Goal: Task Accomplishment & Management: Complete application form

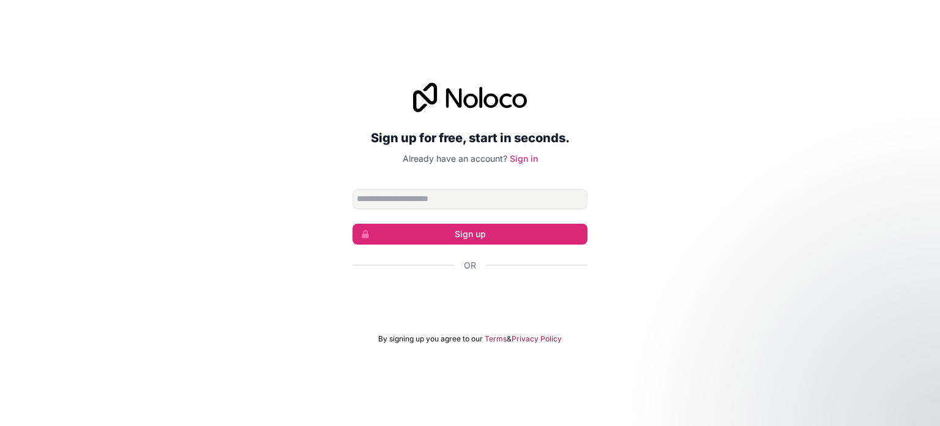
click at [444, 200] on input "Email address" at bounding box center [470, 199] width 235 height 20
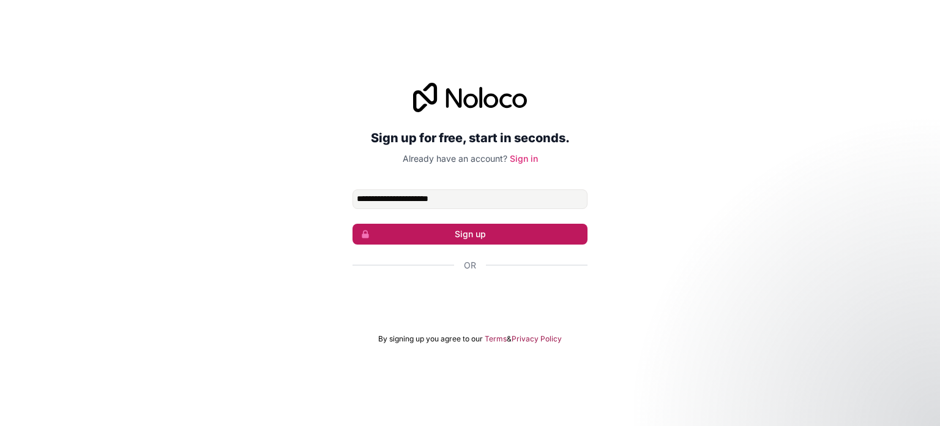
type input "**********"
click at [470, 228] on button "Sign up" at bounding box center [470, 233] width 235 height 21
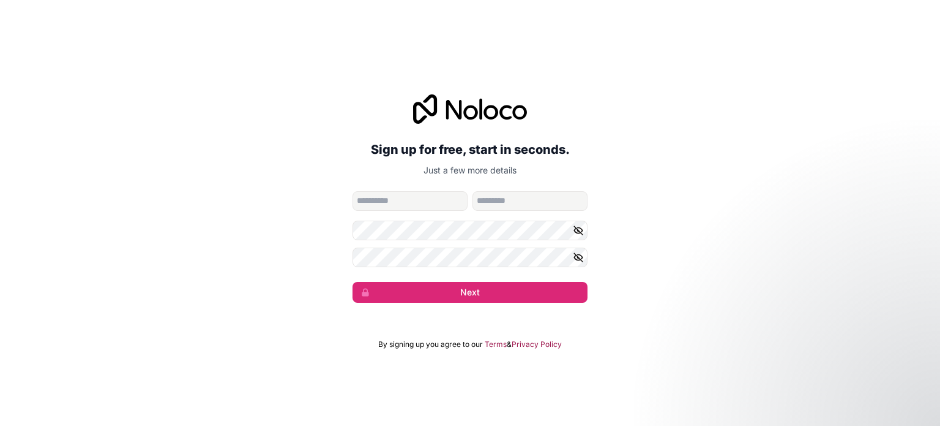
click at [414, 200] on input "given-name" at bounding box center [410, 201] width 115 height 20
type input "****"
type input "******"
click at [578, 228] on icon "button" at bounding box center [578, 230] width 11 height 11
click at [338, 237] on div "**********" at bounding box center [470, 198] width 940 height 242
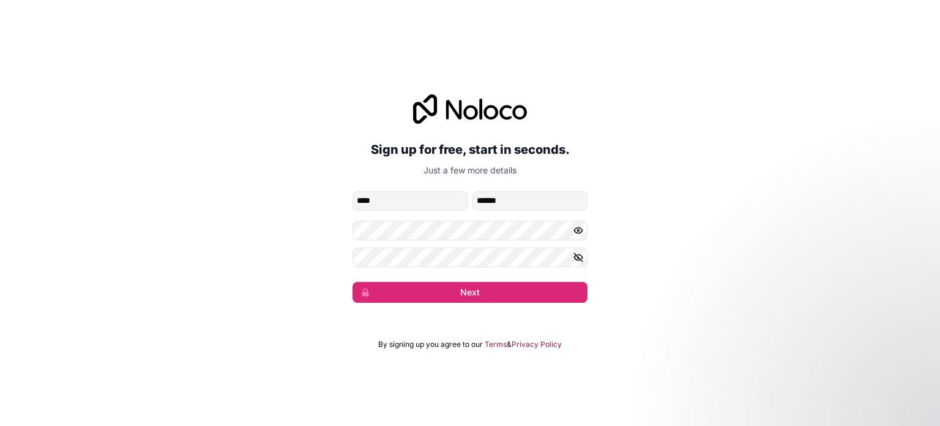
click at [578, 220] on button "button" at bounding box center [580, 230] width 15 height 20
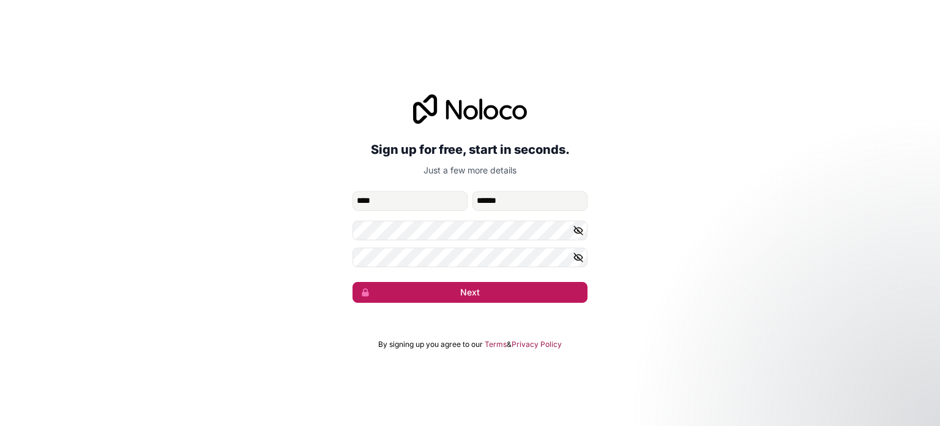
click at [501, 290] on button "Next" at bounding box center [470, 292] width 235 height 21
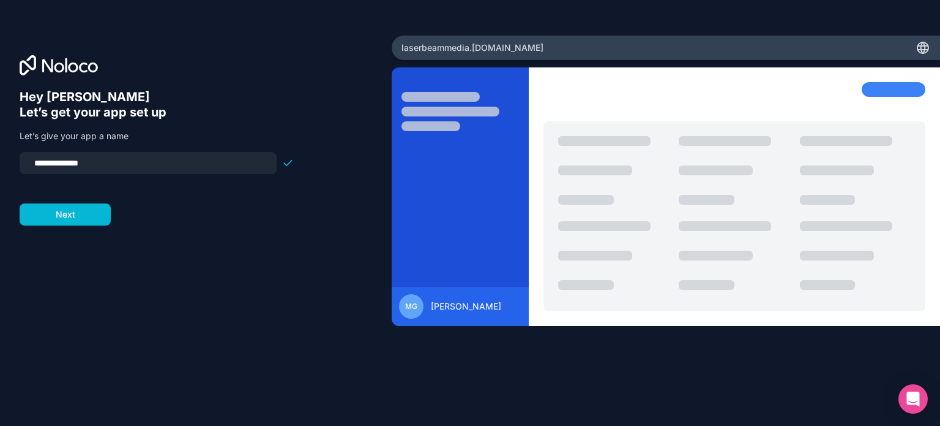
click at [125, 163] on input "**********" at bounding box center [148, 162] width 242 height 17
type input "**********"
click at [84, 219] on button "Next" at bounding box center [65, 214] width 91 height 22
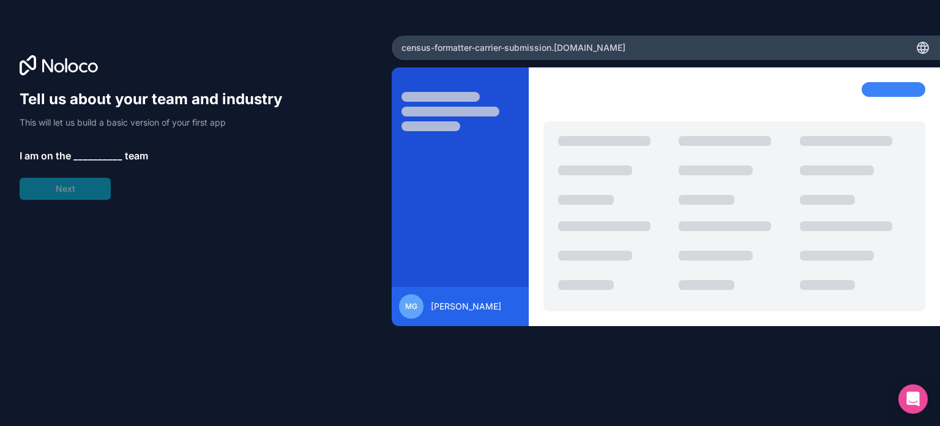
click at [99, 157] on span "__________" at bounding box center [97, 155] width 49 height 15
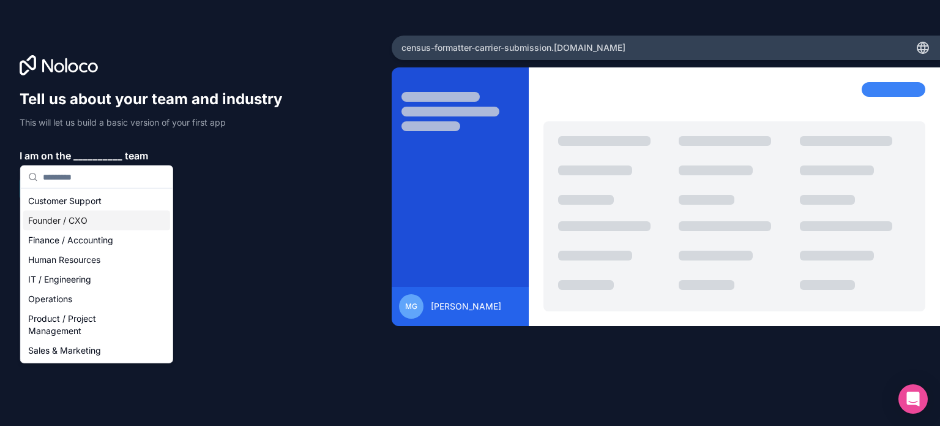
click at [52, 218] on div "Founder / CXO" at bounding box center [96, 221] width 147 height 20
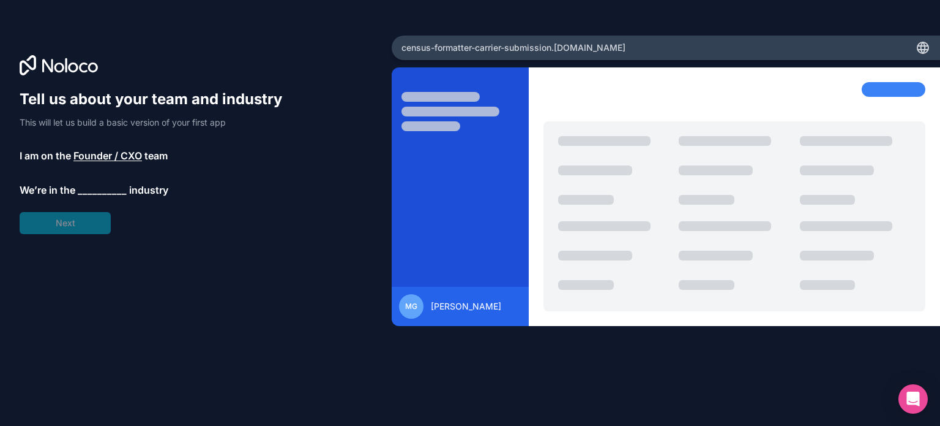
click at [90, 190] on span "__________" at bounding box center [102, 189] width 49 height 15
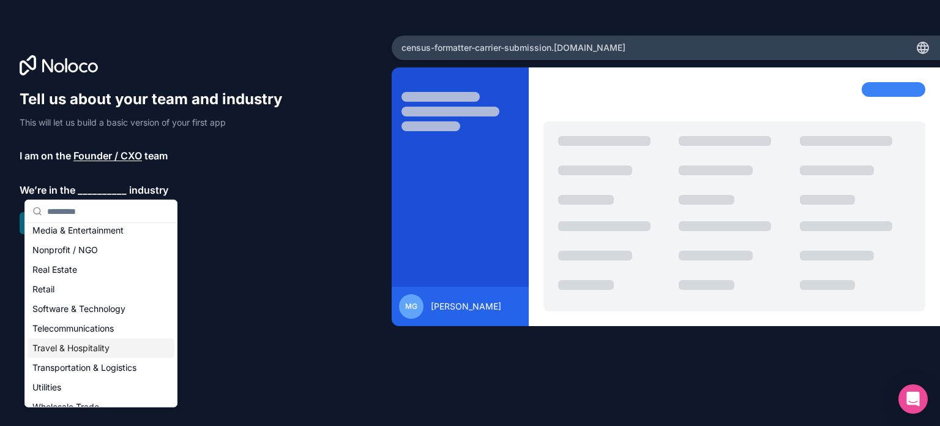
scroll to position [252, 0]
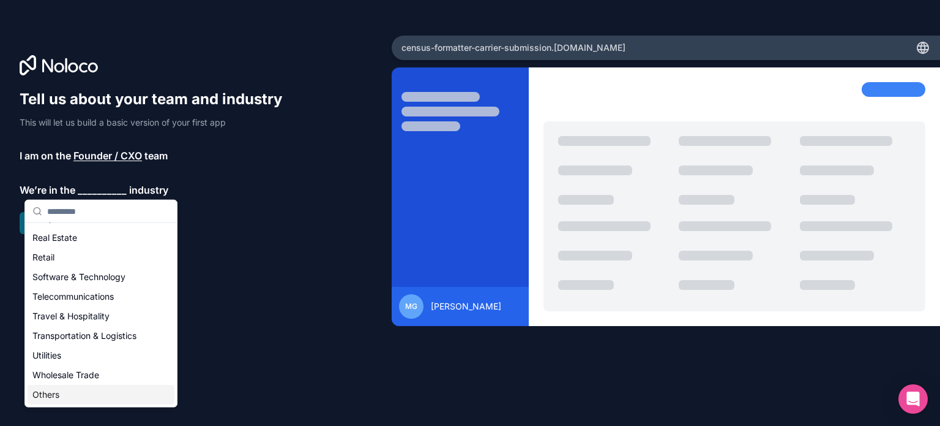
click at [58, 400] on div "Others" at bounding box center [101, 395] width 147 height 20
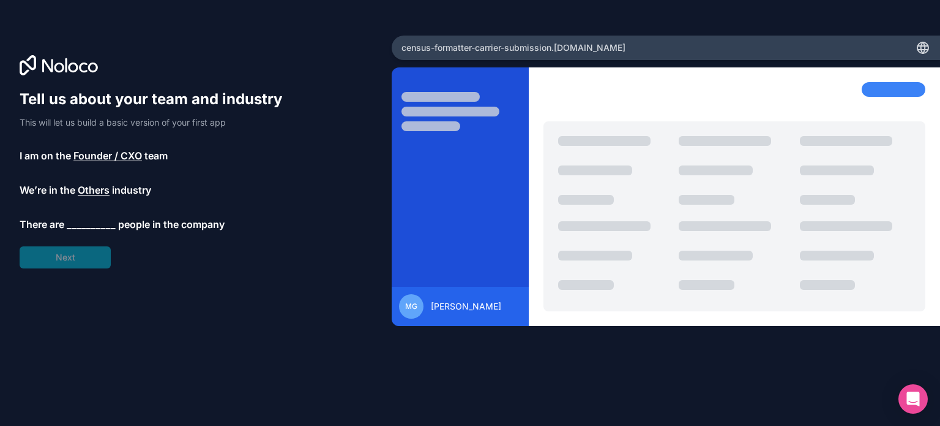
click at [86, 223] on span "__________" at bounding box center [91, 224] width 49 height 15
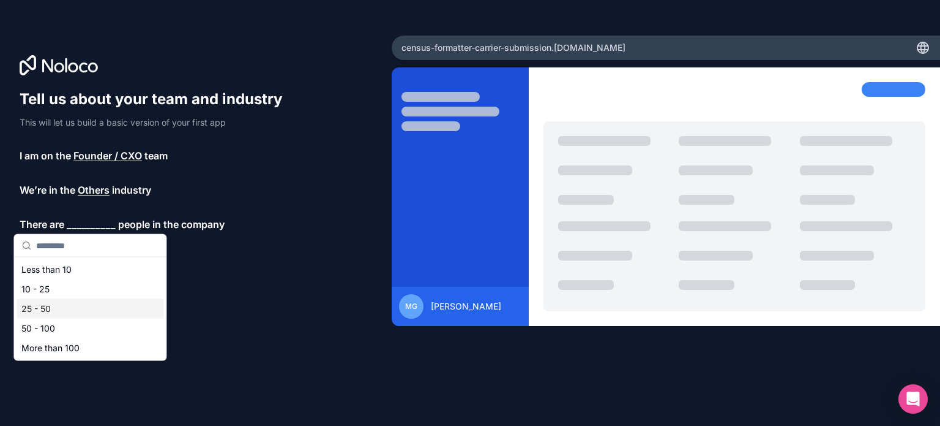
click at [35, 307] on div "25 - 50" at bounding box center [90, 309] width 147 height 20
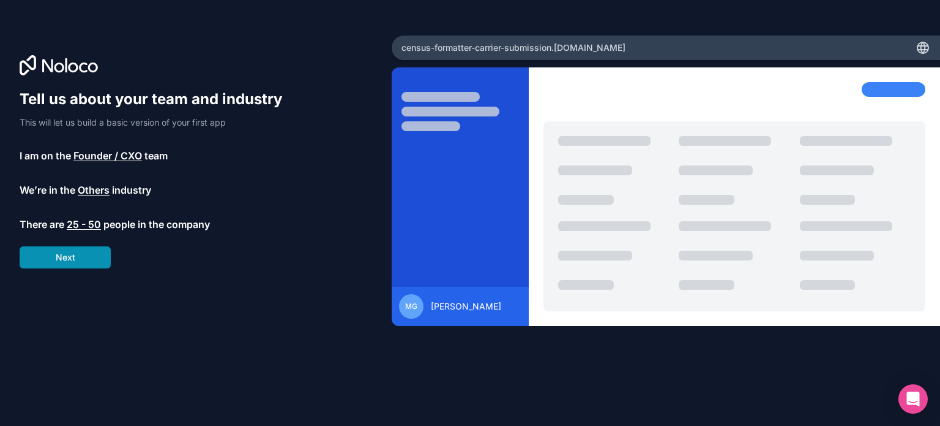
click at [64, 255] on button "Next" at bounding box center [65, 257] width 91 height 22
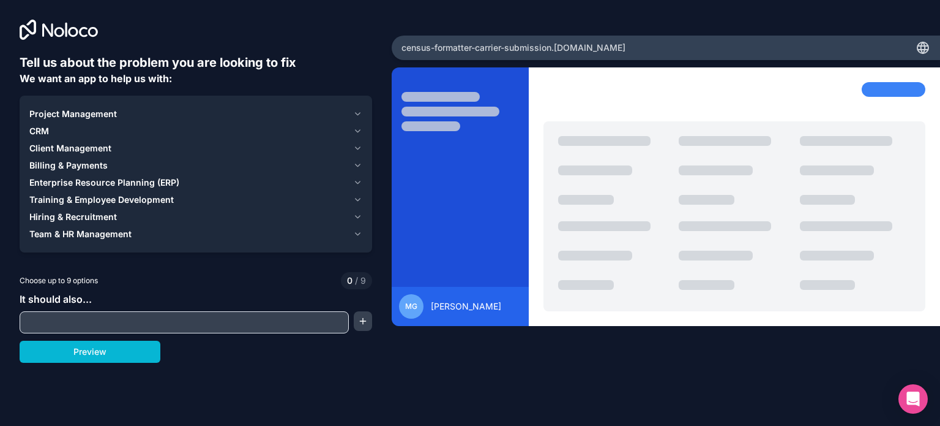
click at [355, 234] on icon "button" at bounding box center [357, 234] width 9 height 10
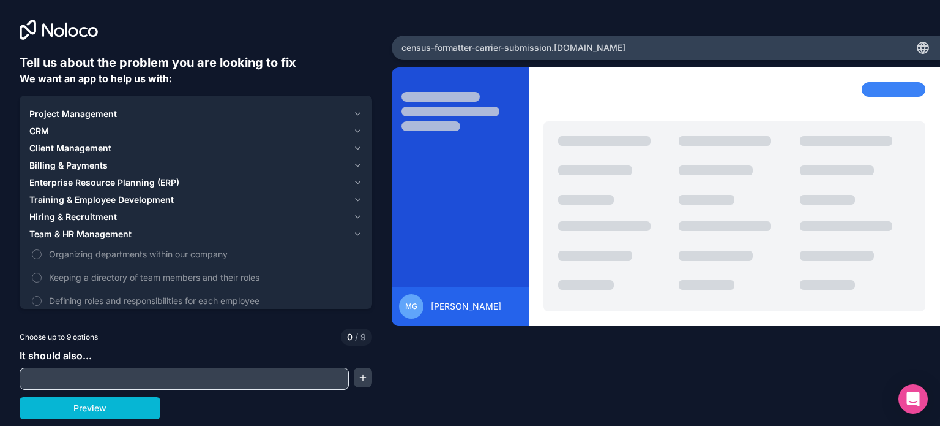
click at [355, 234] on icon "button" at bounding box center [357, 234] width 9 height 10
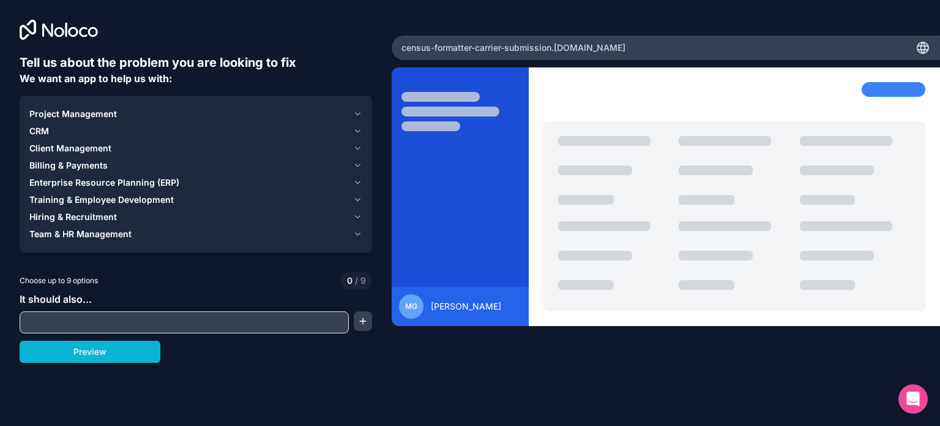
click at [358, 150] on icon "button" at bounding box center [357, 148] width 9 height 10
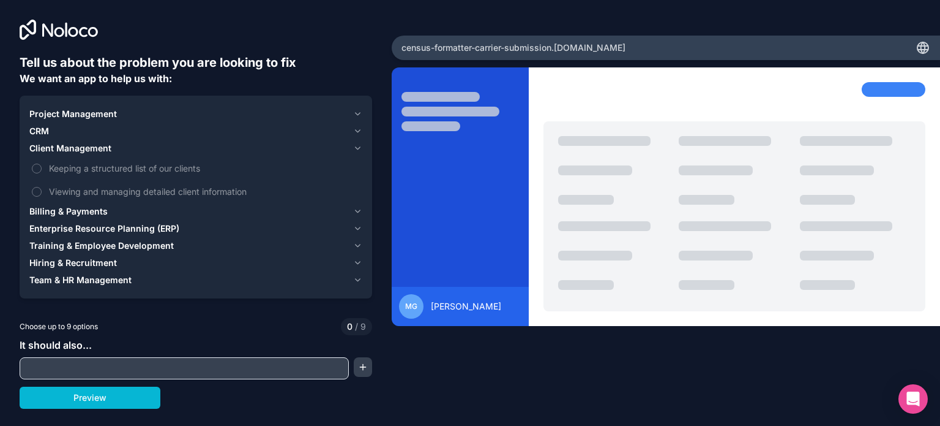
click at [358, 150] on icon "button" at bounding box center [357, 148] width 9 height 10
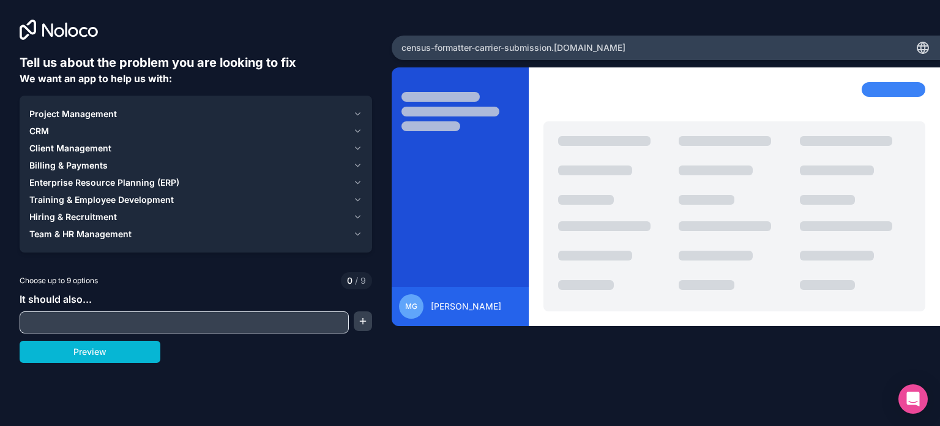
click at [358, 132] on icon "button" at bounding box center [357, 131] width 9 height 10
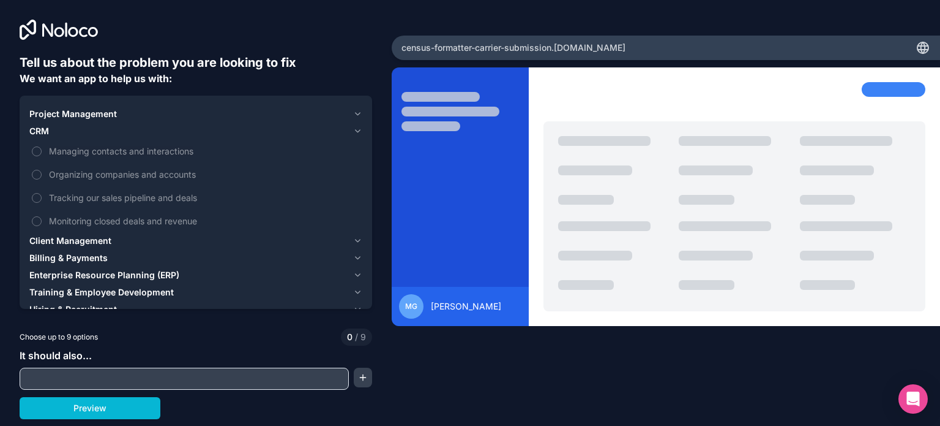
click at [358, 132] on icon "button" at bounding box center [357, 131] width 9 height 10
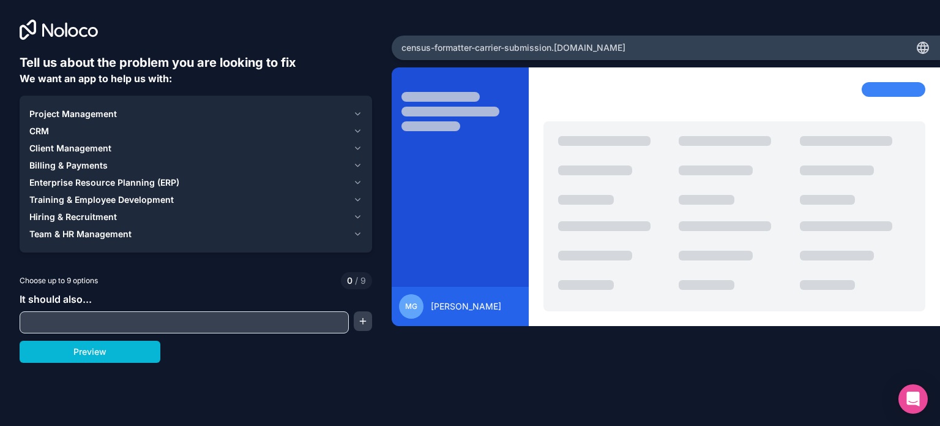
click at [358, 117] on icon "button" at bounding box center [357, 114] width 9 height 10
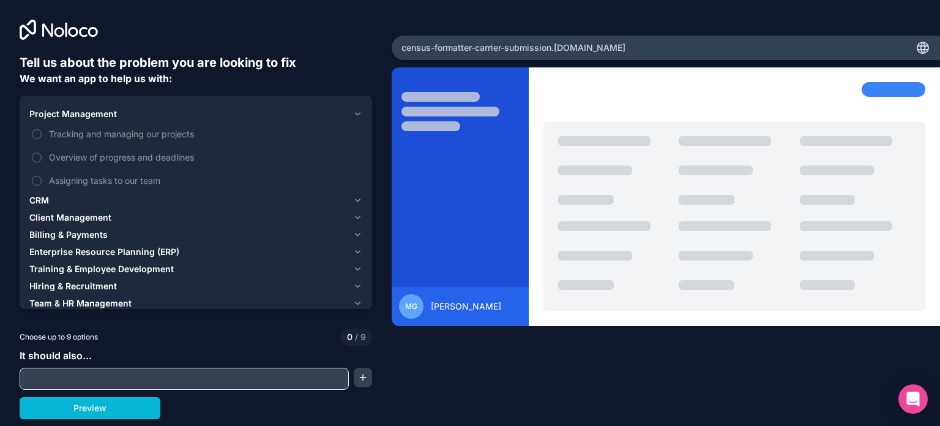
click at [356, 250] on icon "button" at bounding box center [357, 252] width 9 height 10
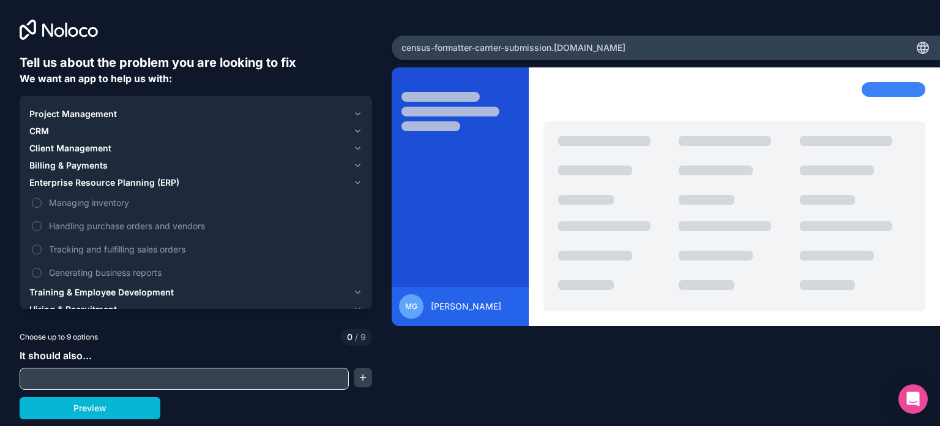
click at [358, 178] on icon "button" at bounding box center [357, 183] width 9 height 10
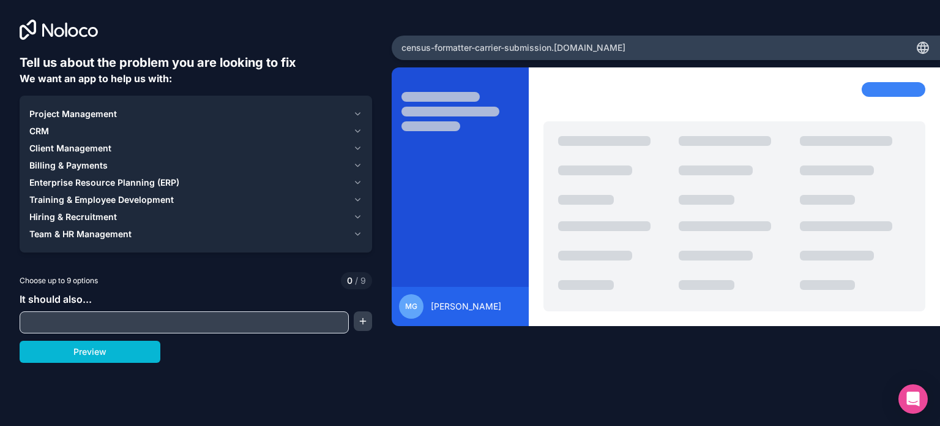
click at [73, 318] on input "text" at bounding box center [184, 321] width 323 height 17
click at [357, 234] on icon "button" at bounding box center [358, 234] width 5 height 2
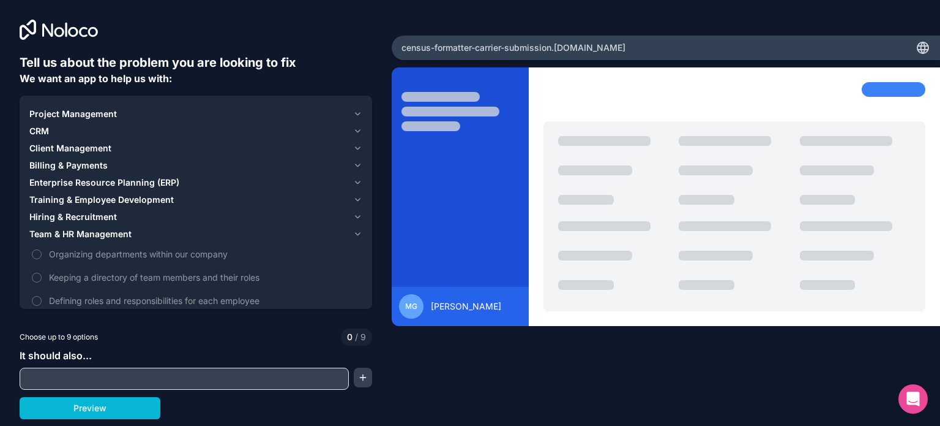
click at [80, 179] on span "Enterprise Resource Planning (ERP)" at bounding box center [104, 182] width 150 height 12
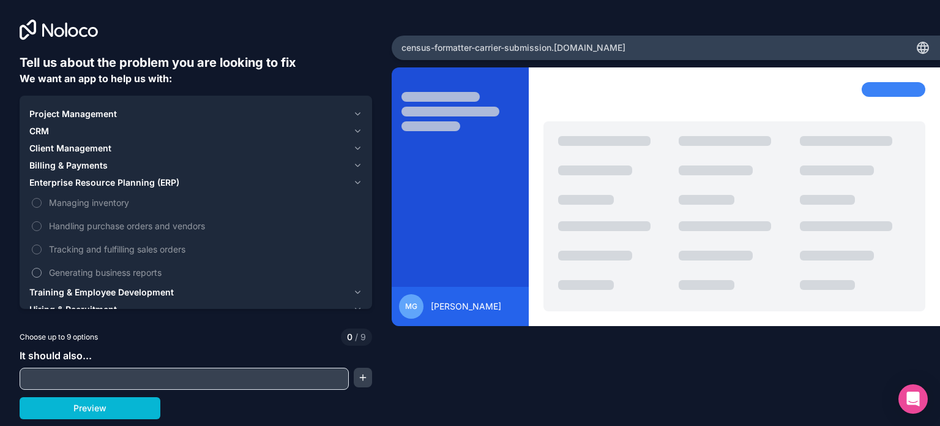
click at [38, 268] on button "Generating business reports" at bounding box center [37, 273] width 10 height 10
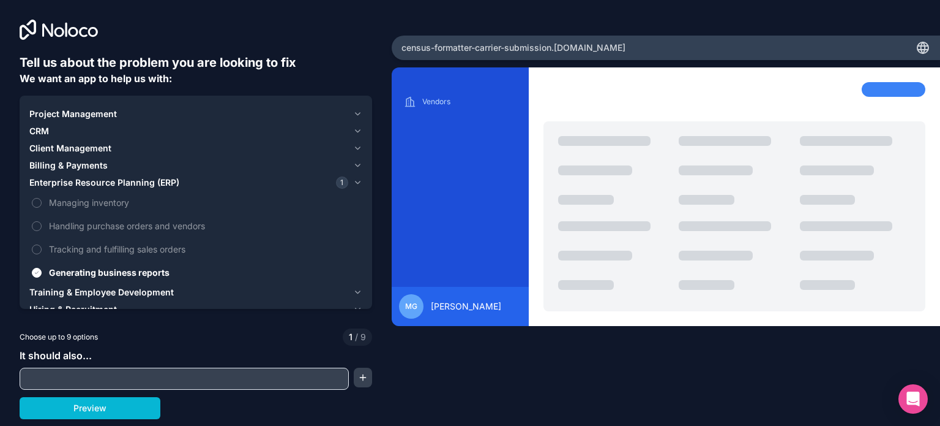
click at [98, 118] on span "Project Management" at bounding box center [73, 114] width 88 height 12
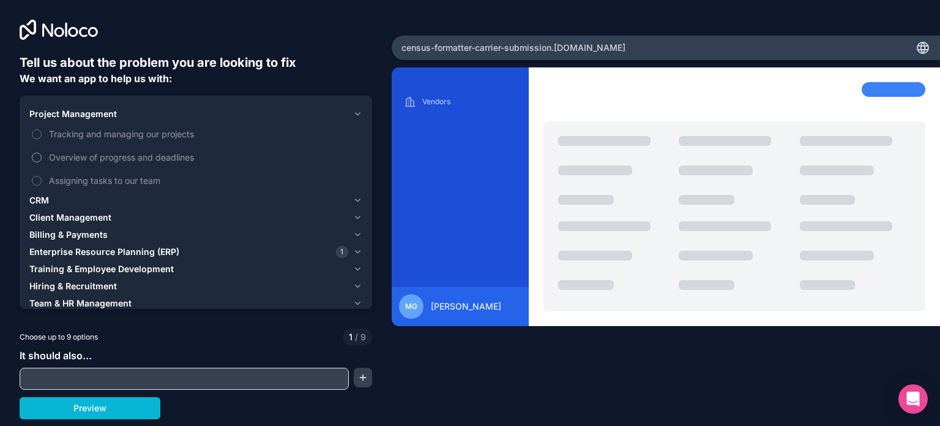
click at [37, 156] on button "Overview of progress and deadlines" at bounding box center [37, 157] width 10 height 10
click at [54, 192] on button "CRM" at bounding box center [195, 200] width 333 height 17
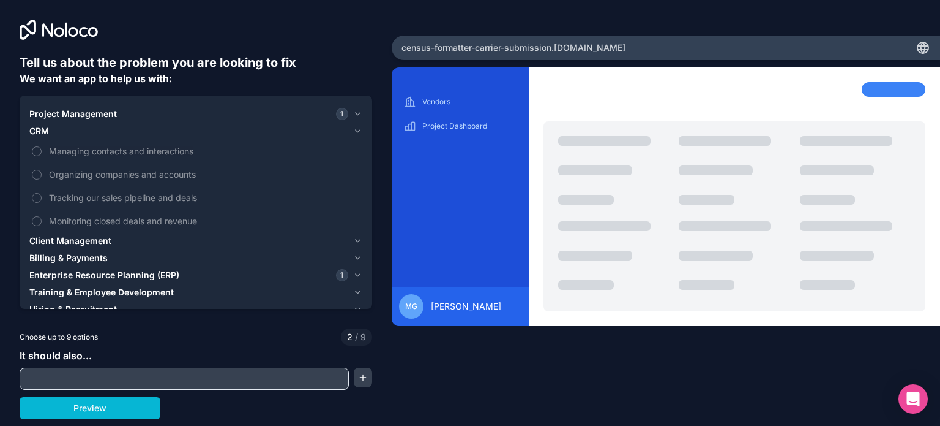
click at [47, 234] on span "Client Management" at bounding box center [70, 240] width 82 height 12
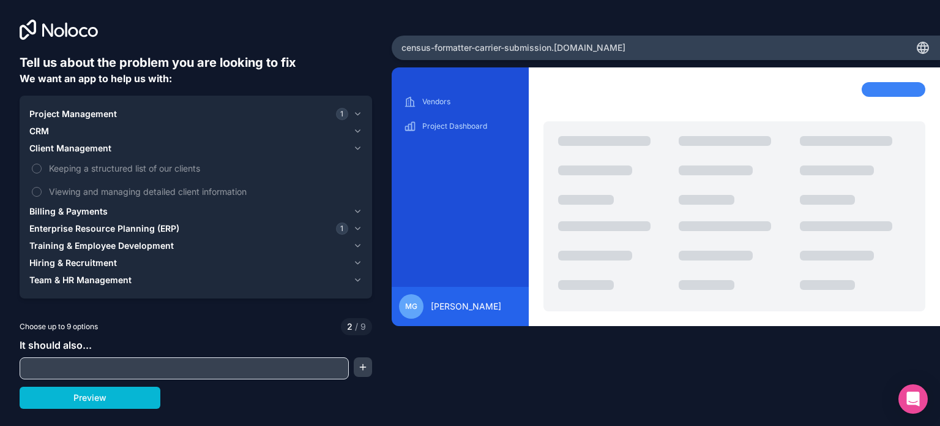
click at [91, 212] on span "Billing & Payments" at bounding box center [68, 211] width 78 height 12
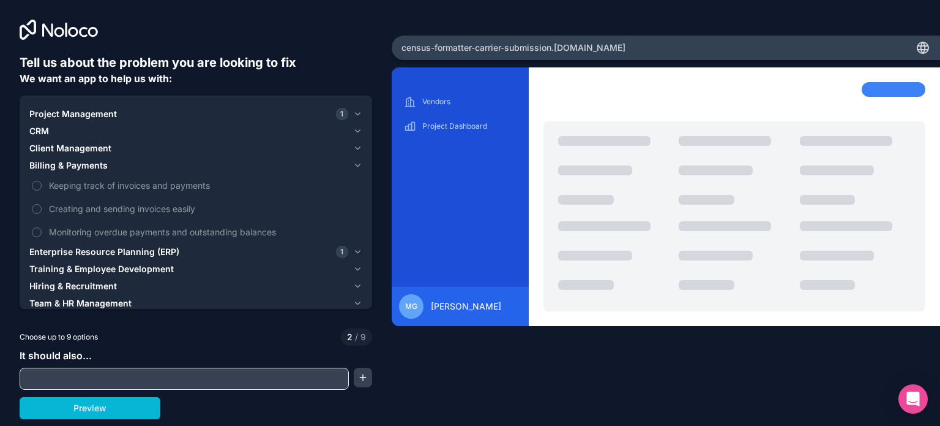
click at [94, 251] on span "Enterprise Resource Planning (ERP)" at bounding box center [104, 252] width 150 height 12
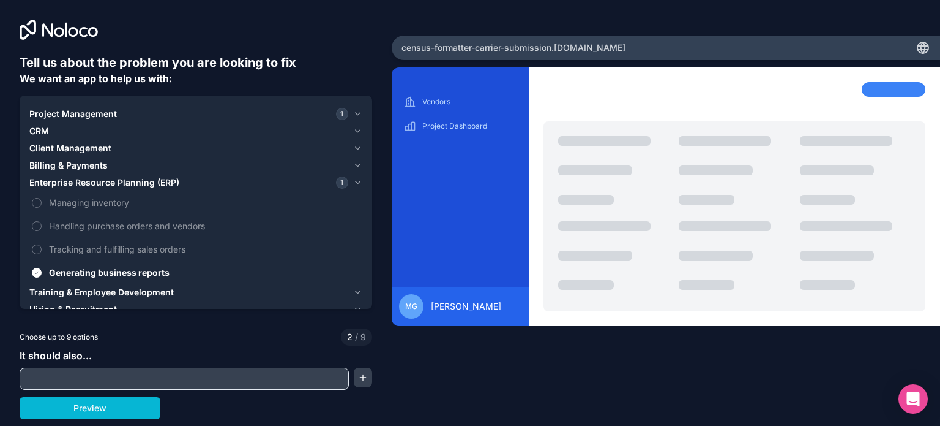
click at [148, 291] on span "Training & Employee Development" at bounding box center [101, 292] width 144 height 12
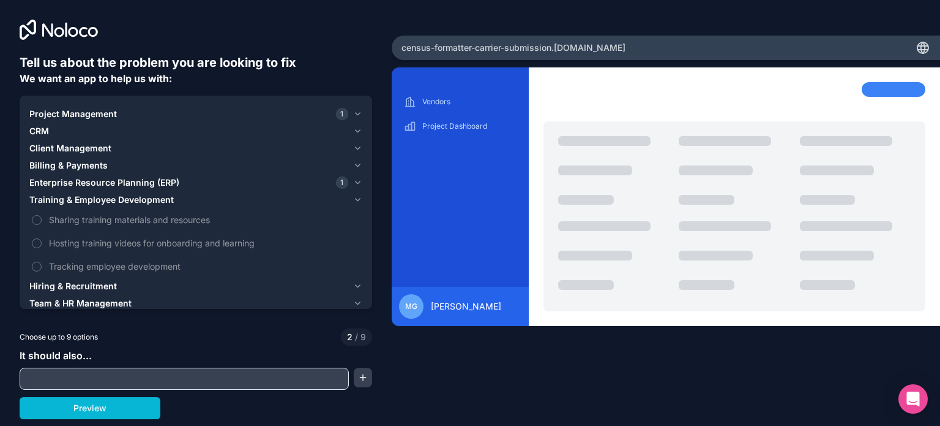
click at [104, 283] on span "Hiring & Recruitment" at bounding box center [73, 286] width 88 height 12
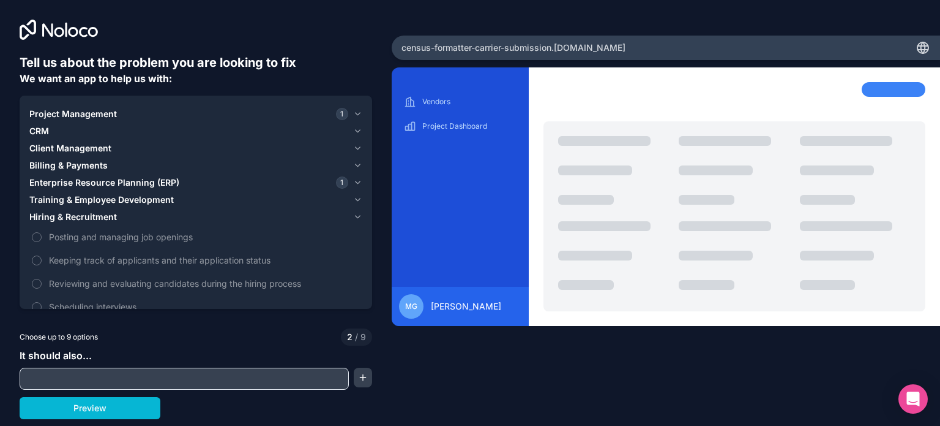
click at [95, 211] on span "Hiring & Recruitment" at bounding box center [73, 217] width 88 height 12
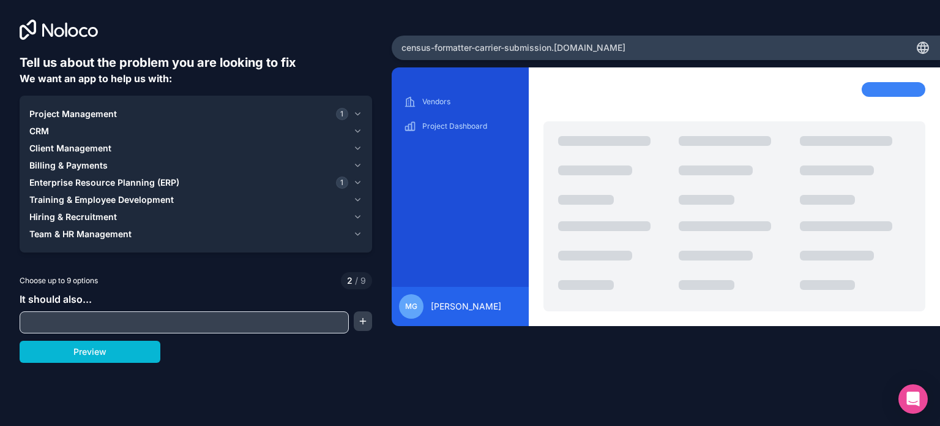
click at [93, 232] on span "Team & HR Management" at bounding box center [80, 234] width 102 height 12
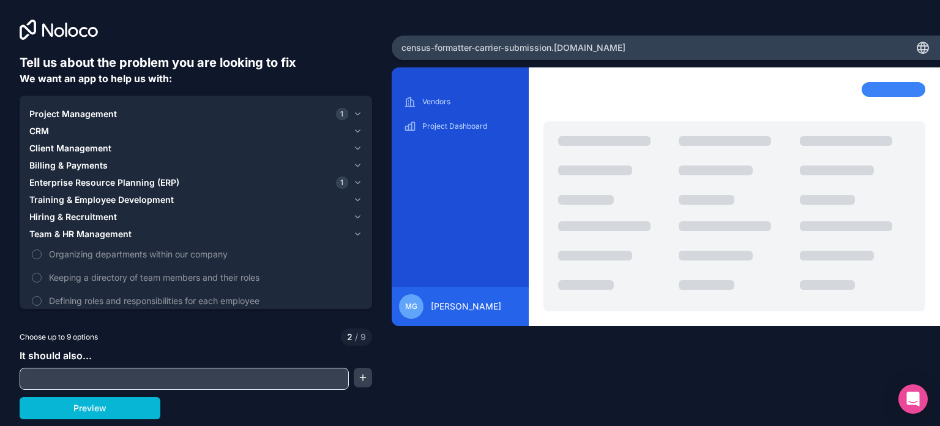
click at [92, 372] on input "text" at bounding box center [184, 378] width 323 height 17
type input "*"
click at [193, 379] on input "**********" at bounding box center [184, 378] width 323 height 17
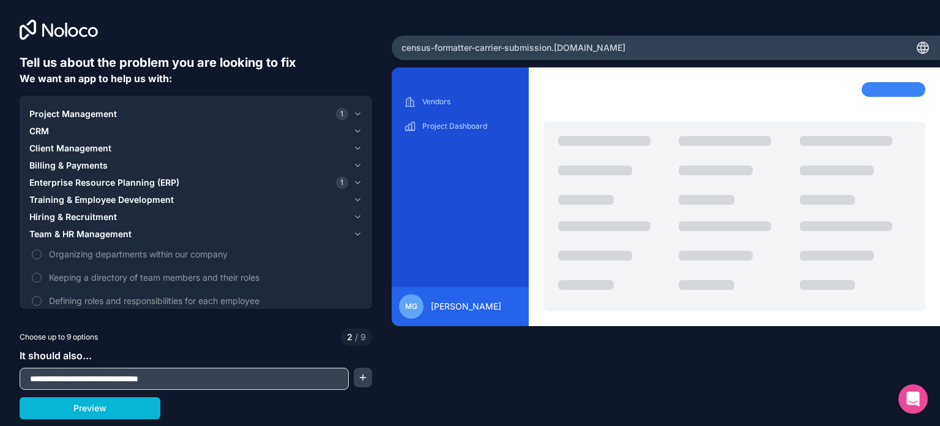
click at [193, 379] on input "**********" at bounding box center [184, 378] width 323 height 17
paste input "**********"
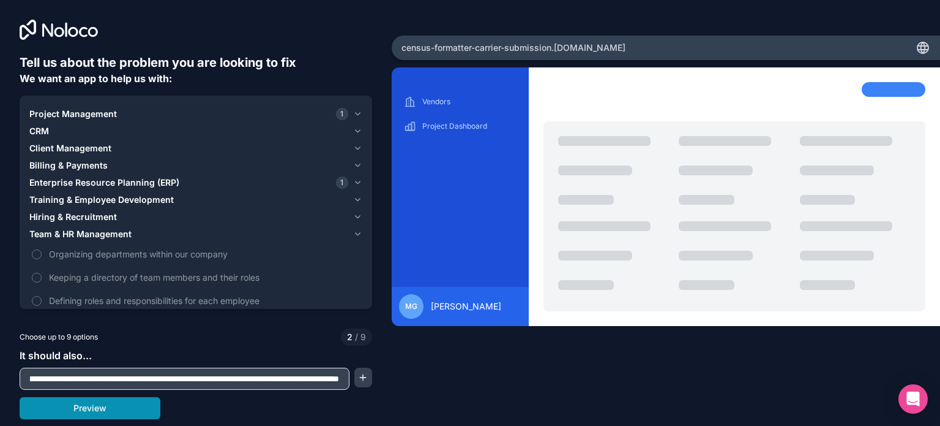
type input "**********"
click at [121, 406] on button "Preview" at bounding box center [90, 408] width 141 height 22
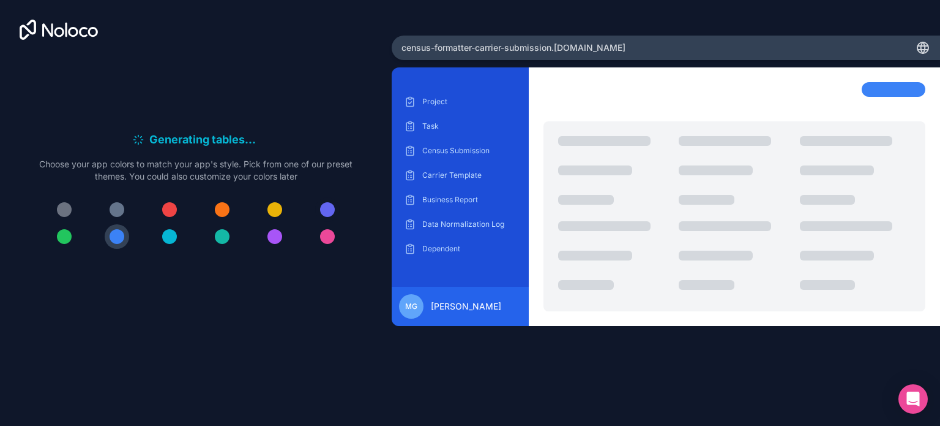
click at [327, 215] on div at bounding box center [327, 209] width 15 height 15
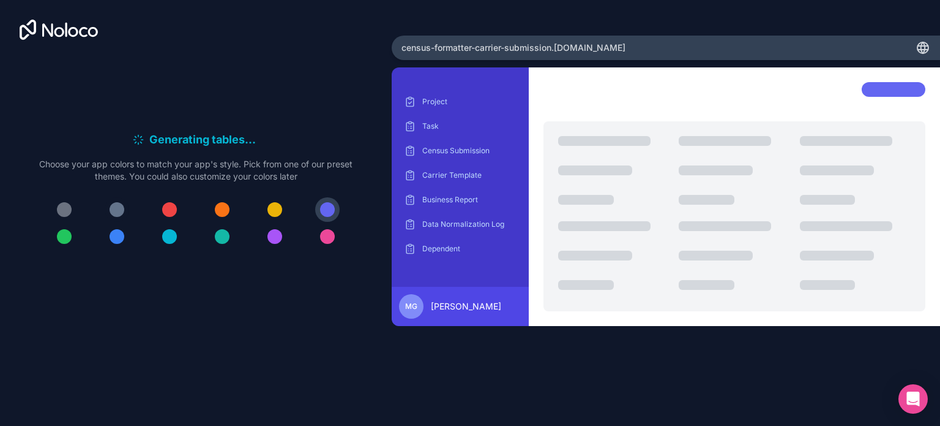
click at [119, 206] on div at bounding box center [117, 209] width 15 height 15
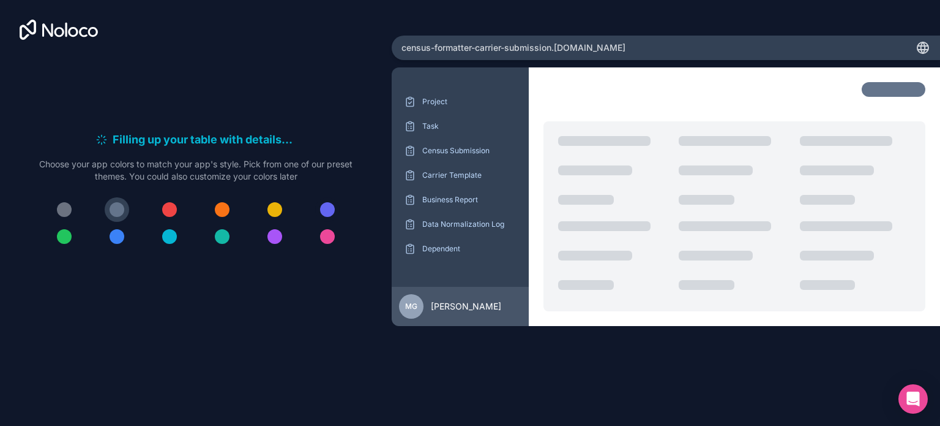
click at [331, 208] on div at bounding box center [327, 209] width 15 height 15
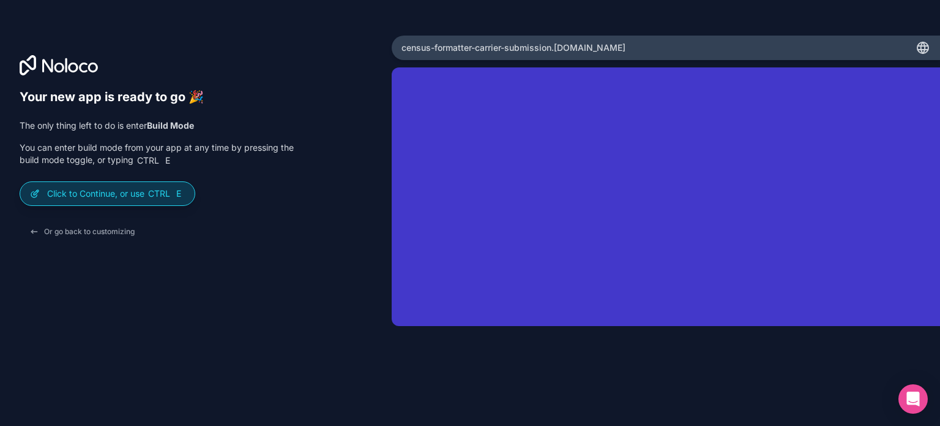
click at [100, 194] on p "Click to Continue, or use Ctrl E" at bounding box center [116, 193] width 138 height 12
